Goal: Task Accomplishment & Management: Manage account settings

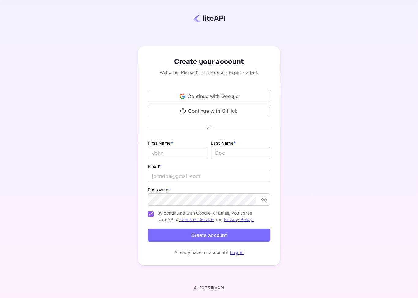
click at [225, 102] on div "Continue with Google" at bounding box center [209, 96] width 122 height 12
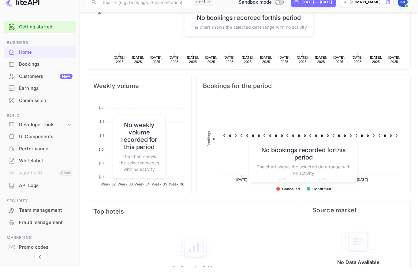
scroll to position [168, 0]
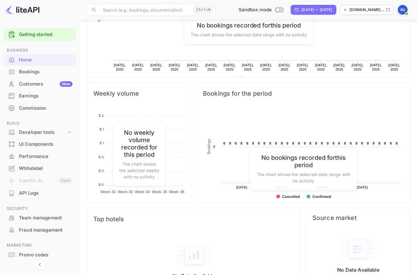
click at [24, 70] on div "Bookings" at bounding box center [46, 71] width 54 height 7
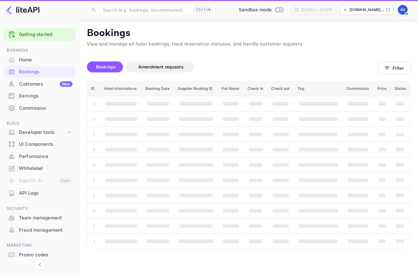
scroll to position [24, 0]
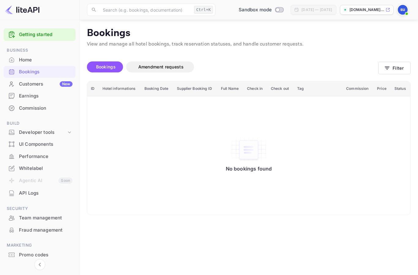
click at [29, 197] on div "API Logs" at bounding box center [40, 193] width 72 height 12
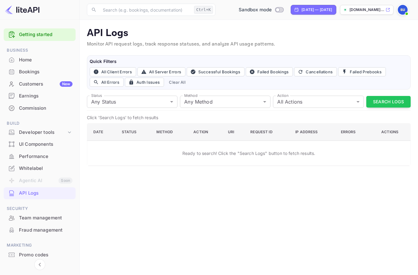
click at [405, 9] on img at bounding box center [402, 10] width 10 height 10
click at [391, 46] on div "Settings" at bounding box center [373, 48] width 70 height 15
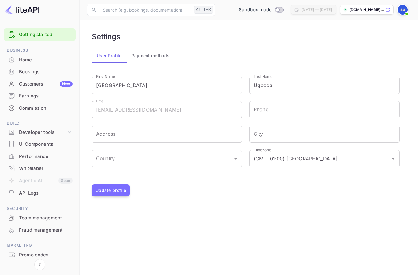
scroll to position [2, 0]
click at [153, 54] on button "Payment methods" at bounding box center [151, 55] width 48 height 15
